Goal: Find specific page/section: Find specific page/section

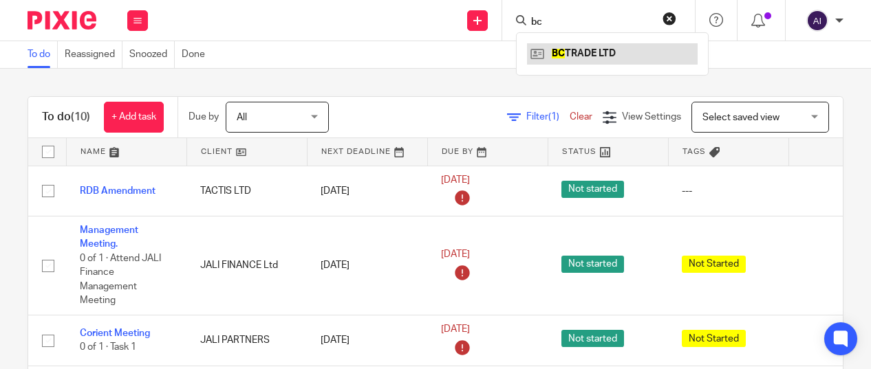
type input "bc"
click at [581, 53] on link at bounding box center [612, 53] width 171 height 21
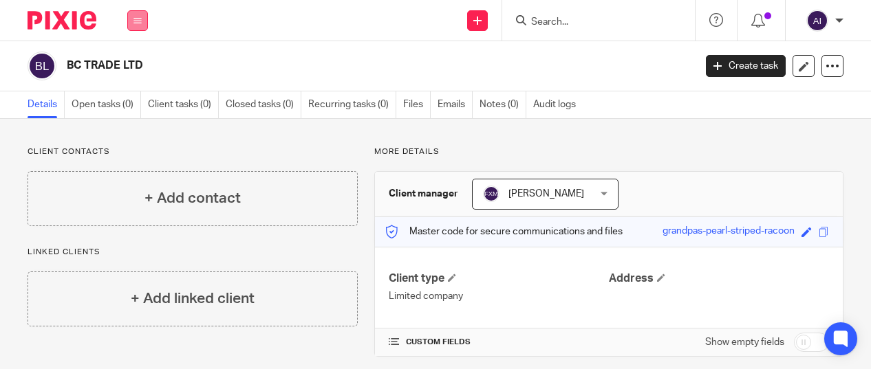
click at [140, 25] on button at bounding box center [137, 20] width 21 height 21
click at [133, 61] on link "Work" at bounding box center [130, 64] width 22 height 10
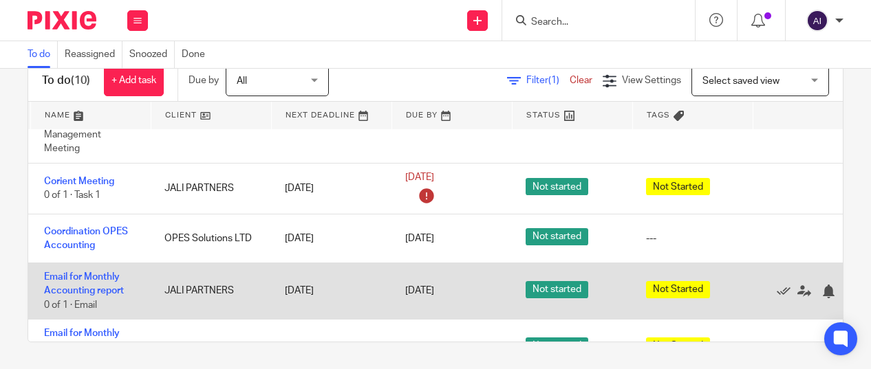
scroll to position [111, 36]
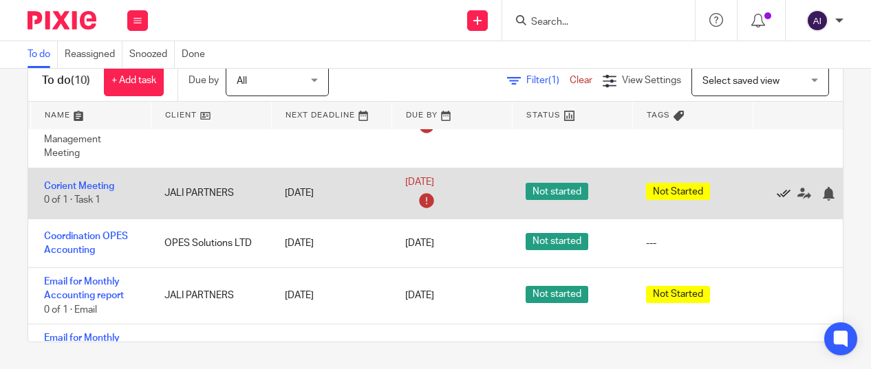
click at [787, 193] on icon at bounding box center [784, 194] width 14 height 14
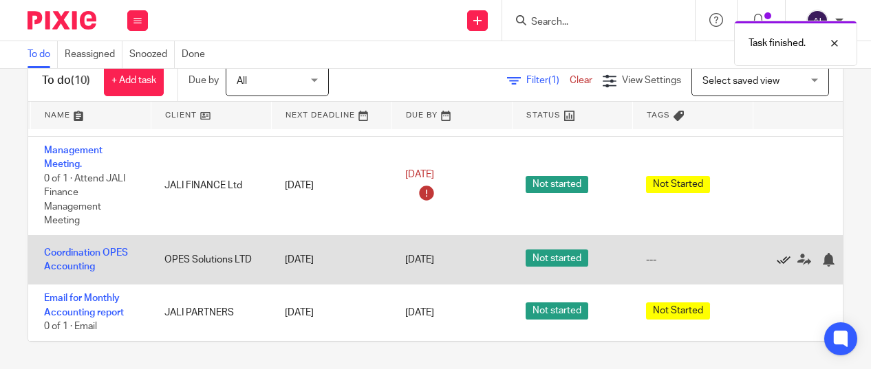
scroll to position [42, 36]
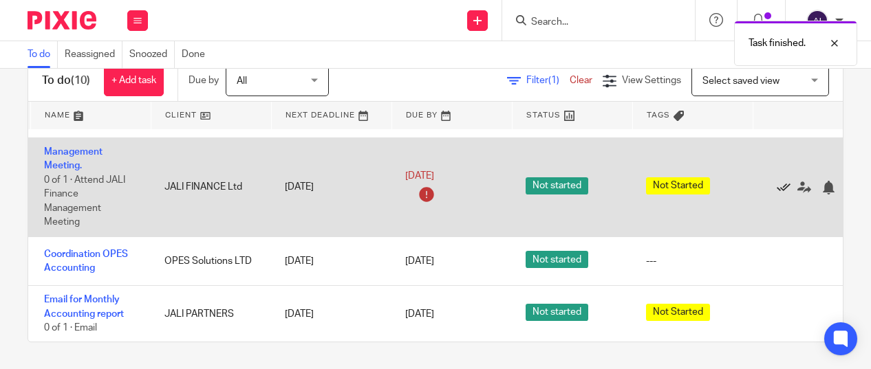
click at [778, 186] on icon at bounding box center [784, 188] width 14 height 14
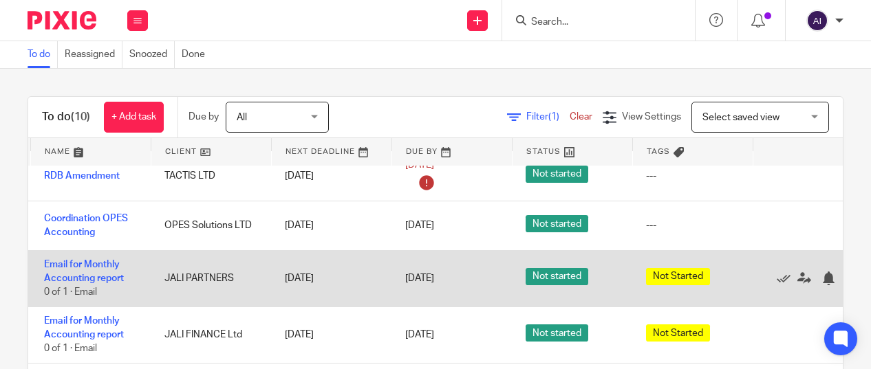
scroll to position [0, 36]
